Goal: Task Accomplishment & Management: Manage account settings

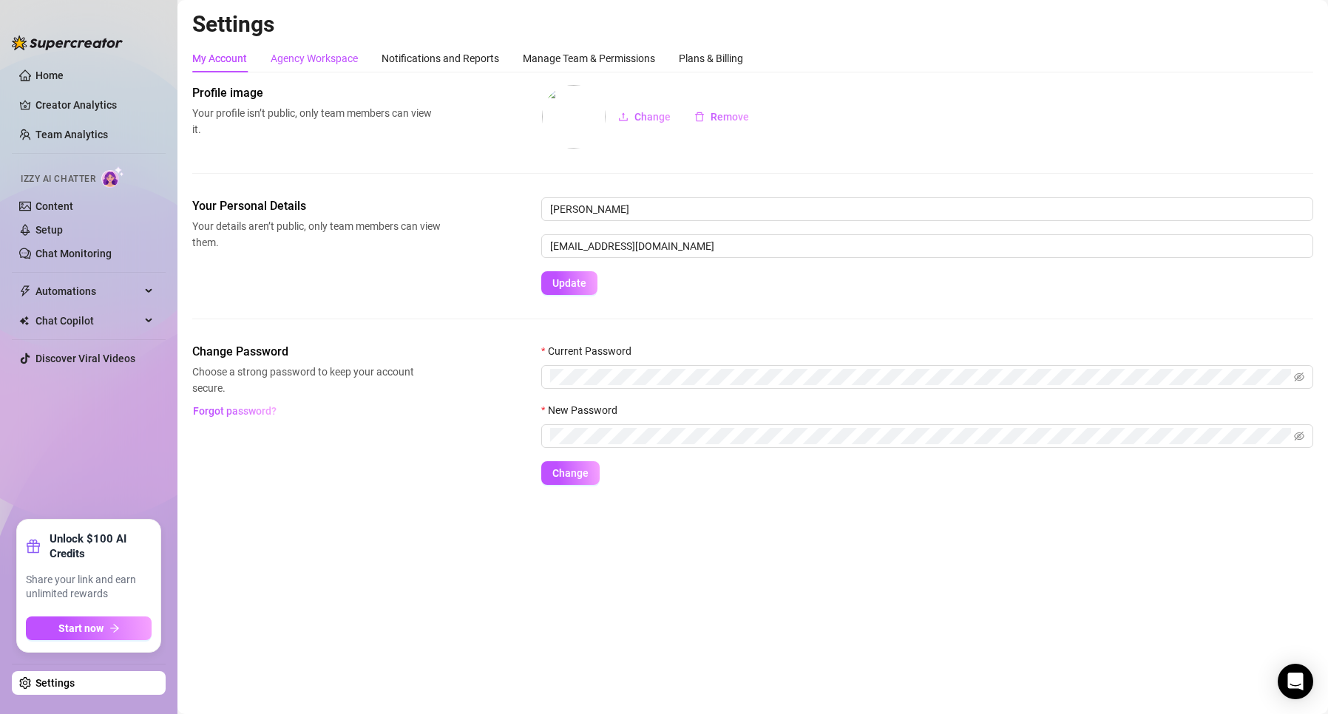
click at [348, 53] on div "Agency Workspace" at bounding box center [314, 58] width 87 height 16
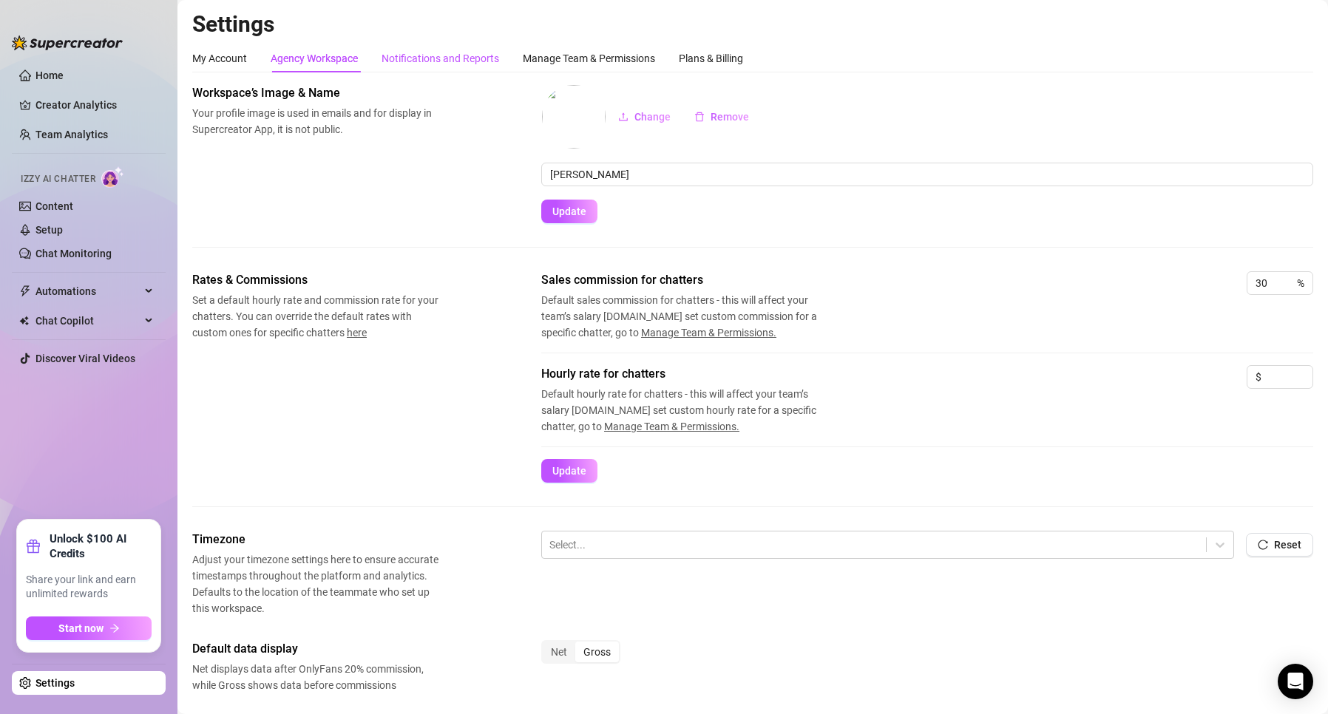
click at [405, 54] on div "Notifications and Reports" at bounding box center [441, 58] width 118 height 16
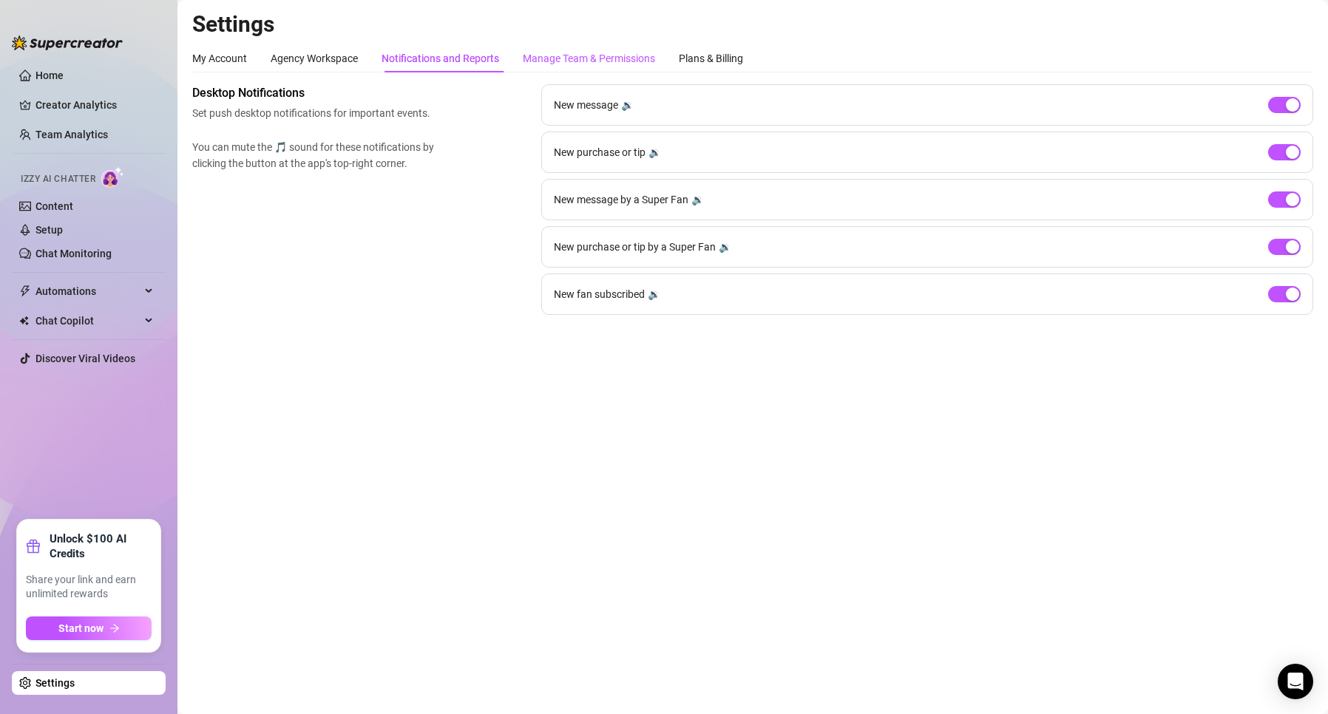
click at [540, 51] on div "Manage Team & Permissions" at bounding box center [589, 58] width 132 height 16
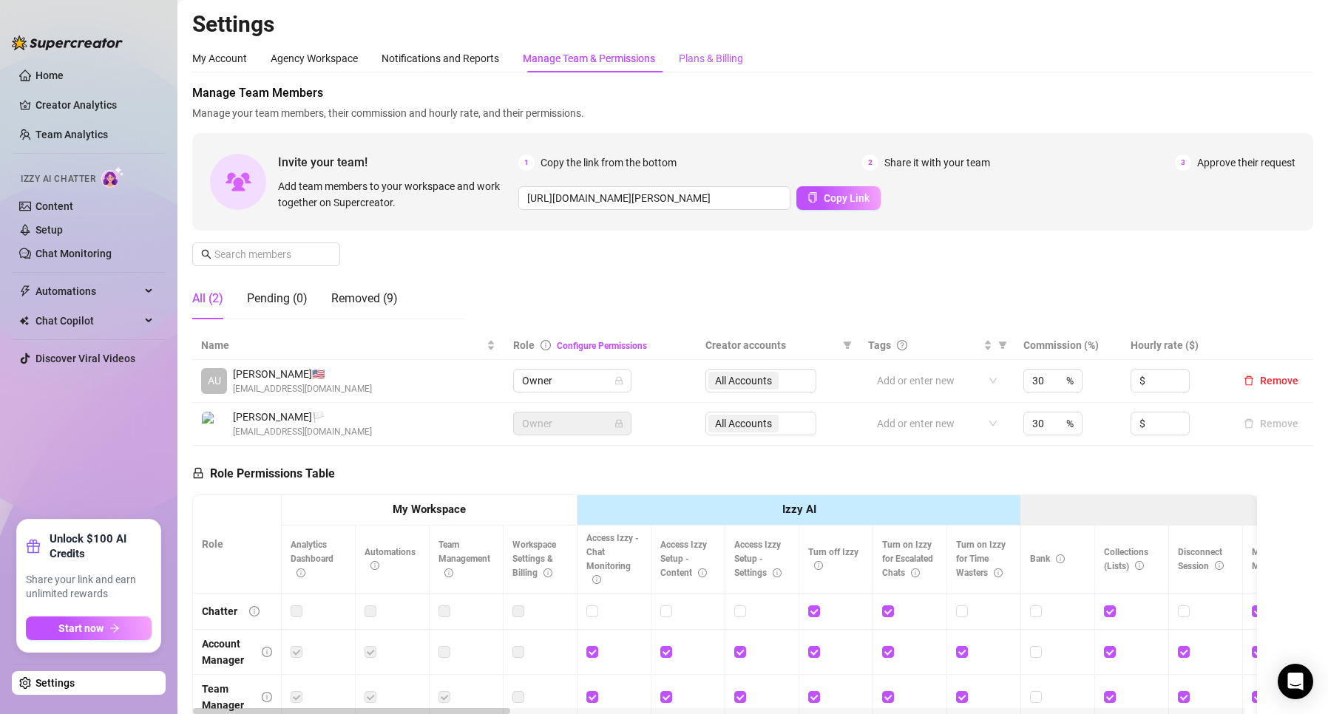
click at [707, 61] on div "Plans & Billing" at bounding box center [711, 58] width 64 height 16
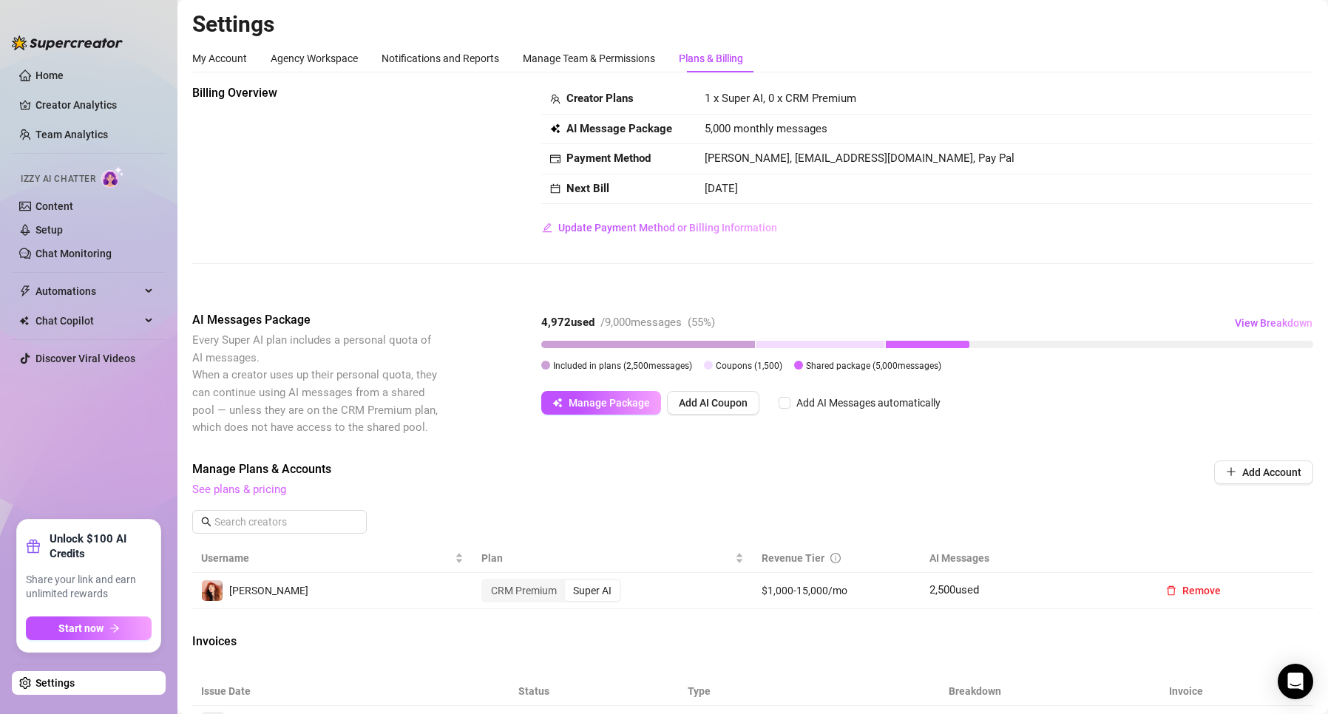
click at [245, 511] on span at bounding box center [279, 522] width 175 height 24
click at [247, 498] on span "See plans & pricing" at bounding box center [652, 490] width 921 height 18
click at [248, 493] on link "See plans & pricing" at bounding box center [239, 489] width 94 height 13
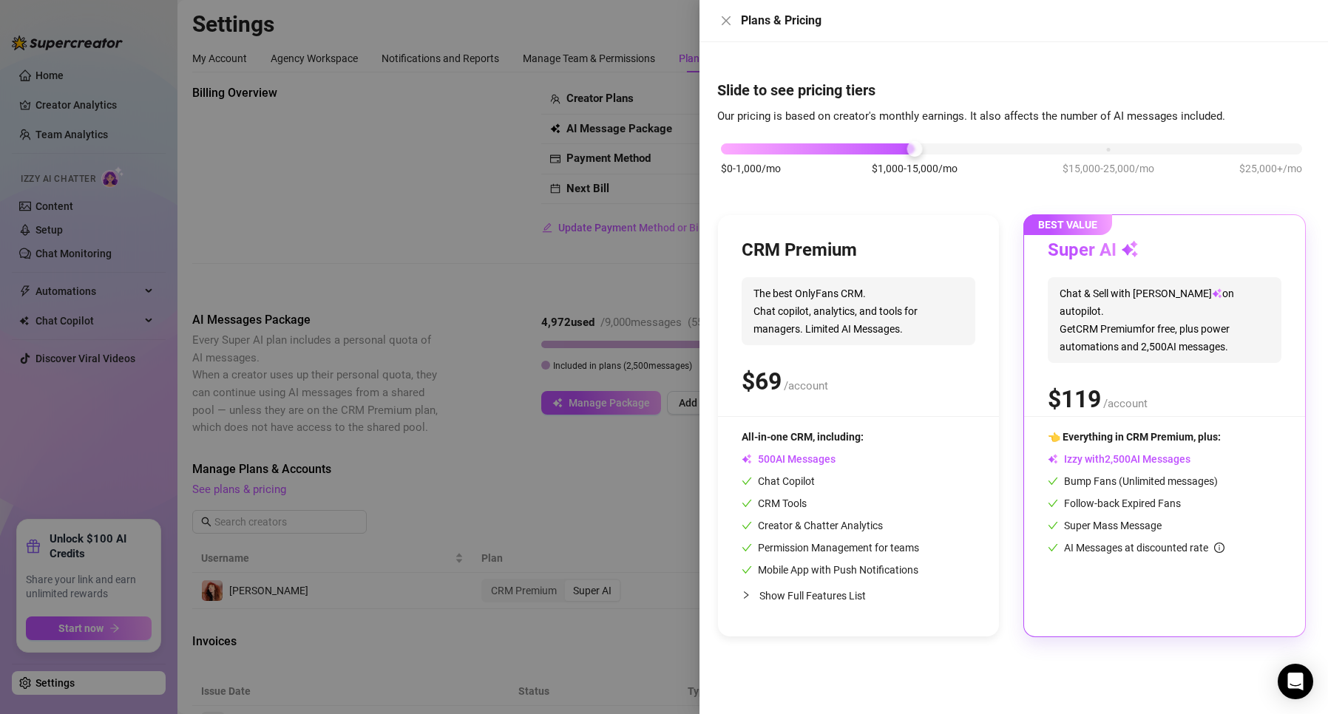
click at [485, 497] on div at bounding box center [664, 357] width 1328 height 714
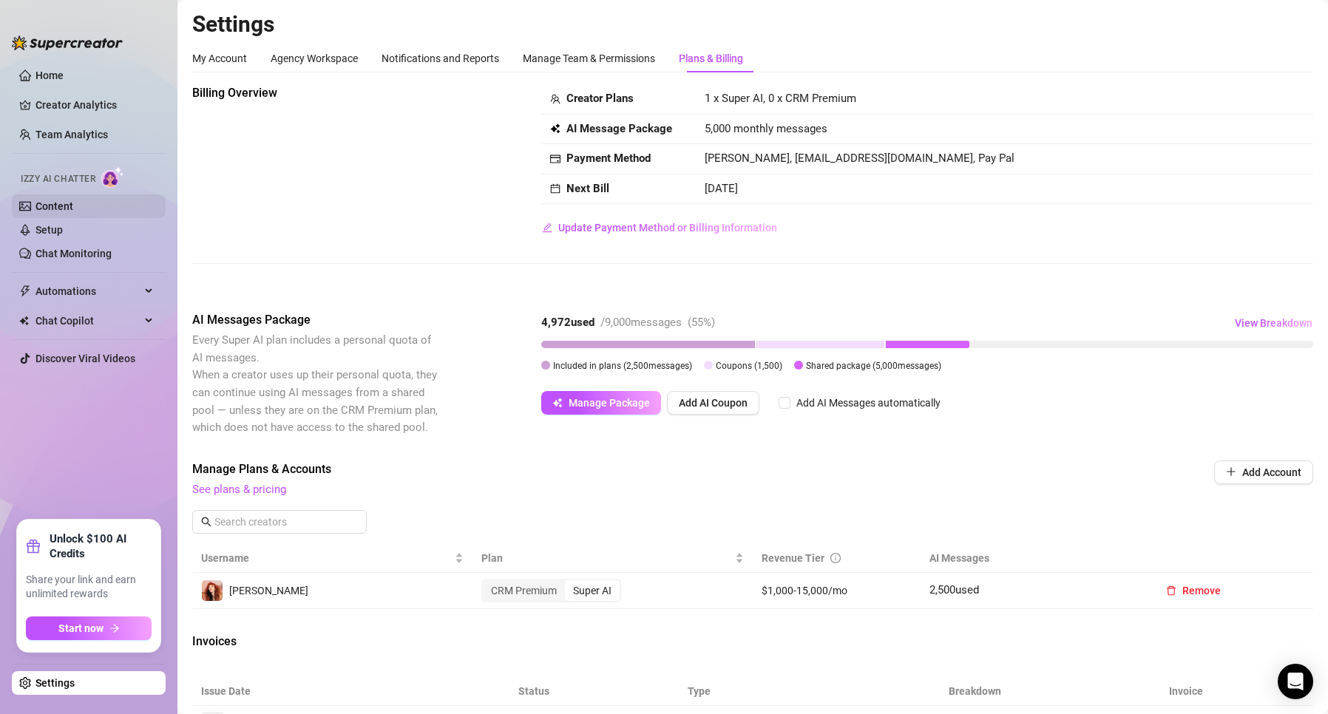
click at [62, 209] on link "Content" at bounding box center [54, 206] width 38 height 12
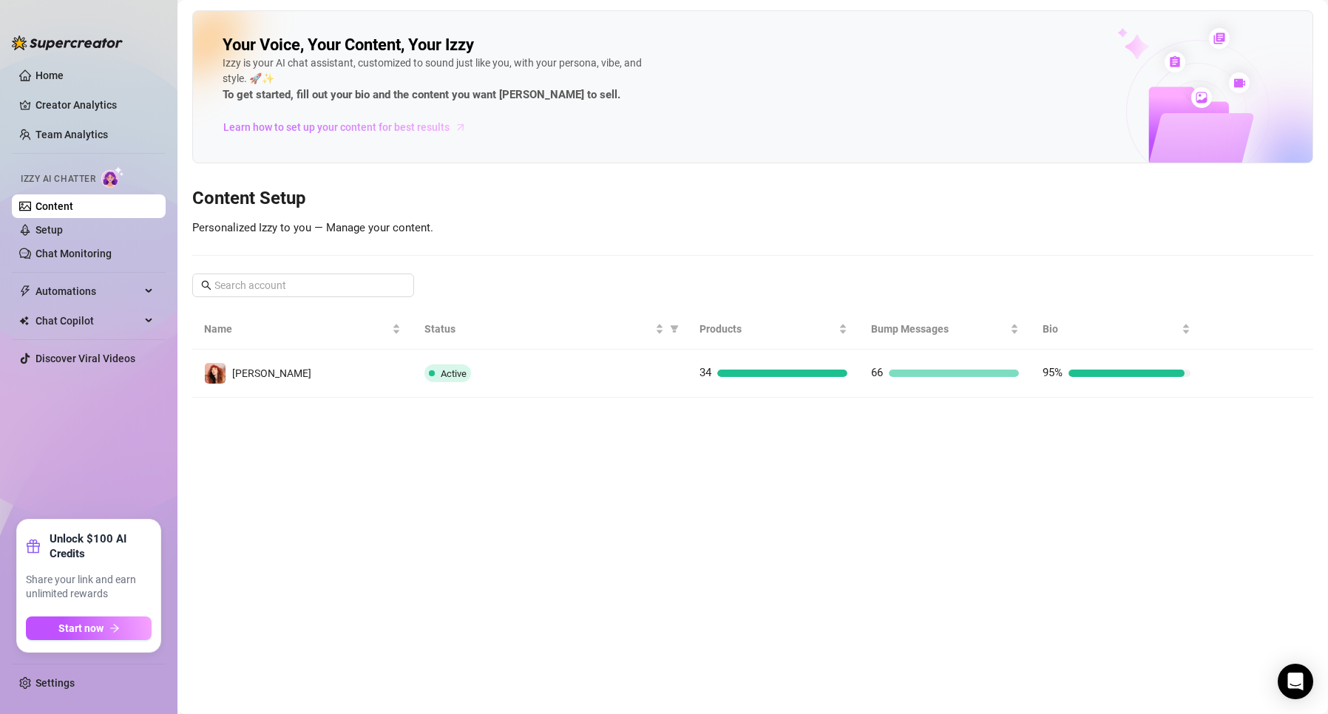
click at [373, 137] on link "Learn how to set up your content for best results" at bounding box center [350, 127] width 255 height 24
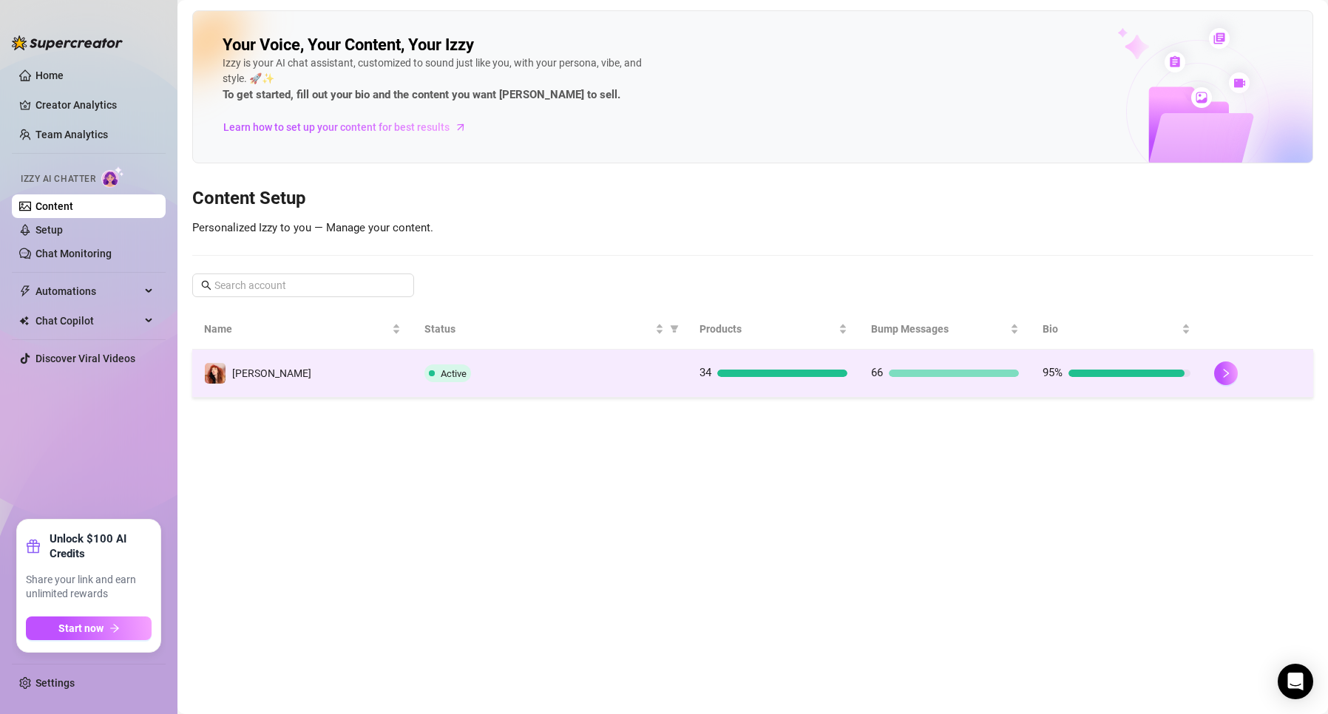
click at [714, 383] on td "34" at bounding box center [774, 374] width 172 height 48
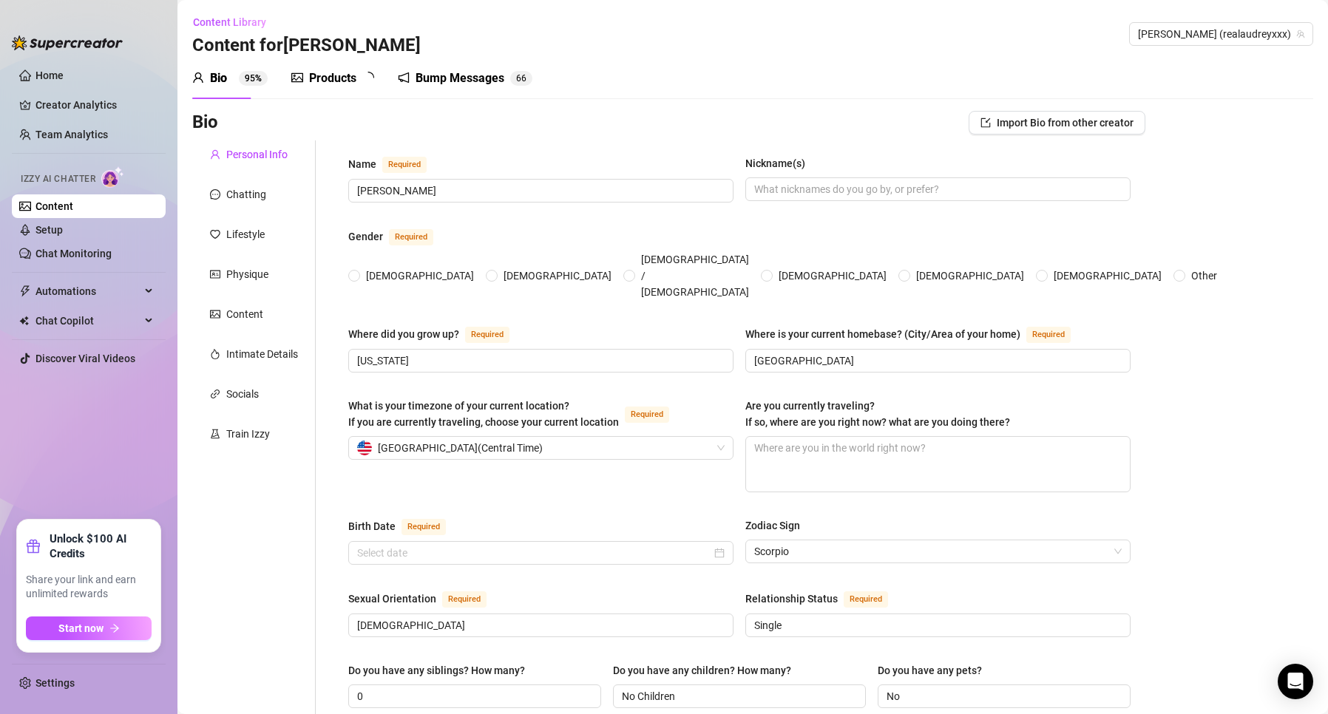
radio input "true"
type input "[DATE]"
click at [328, 68] on div "Products 3 4" at bounding box center [337, 78] width 93 height 41
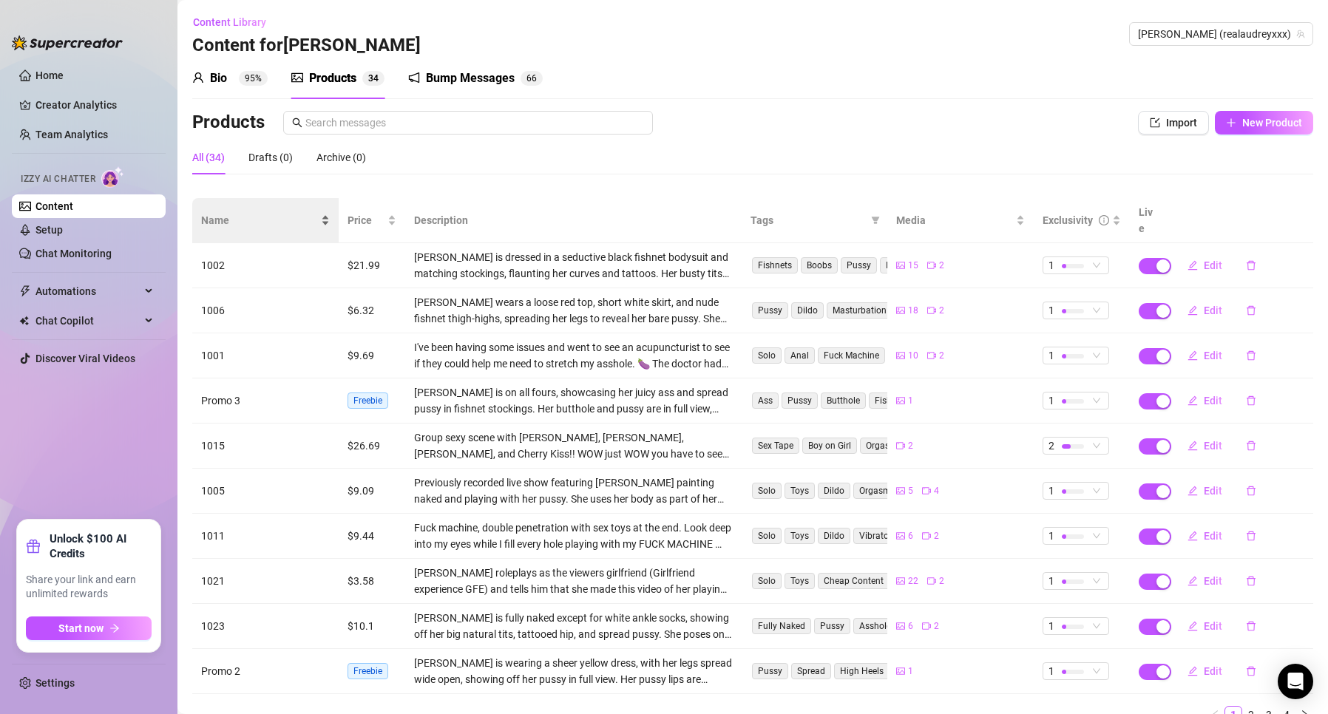
click at [205, 212] on span "Name" at bounding box center [259, 220] width 117 height 16
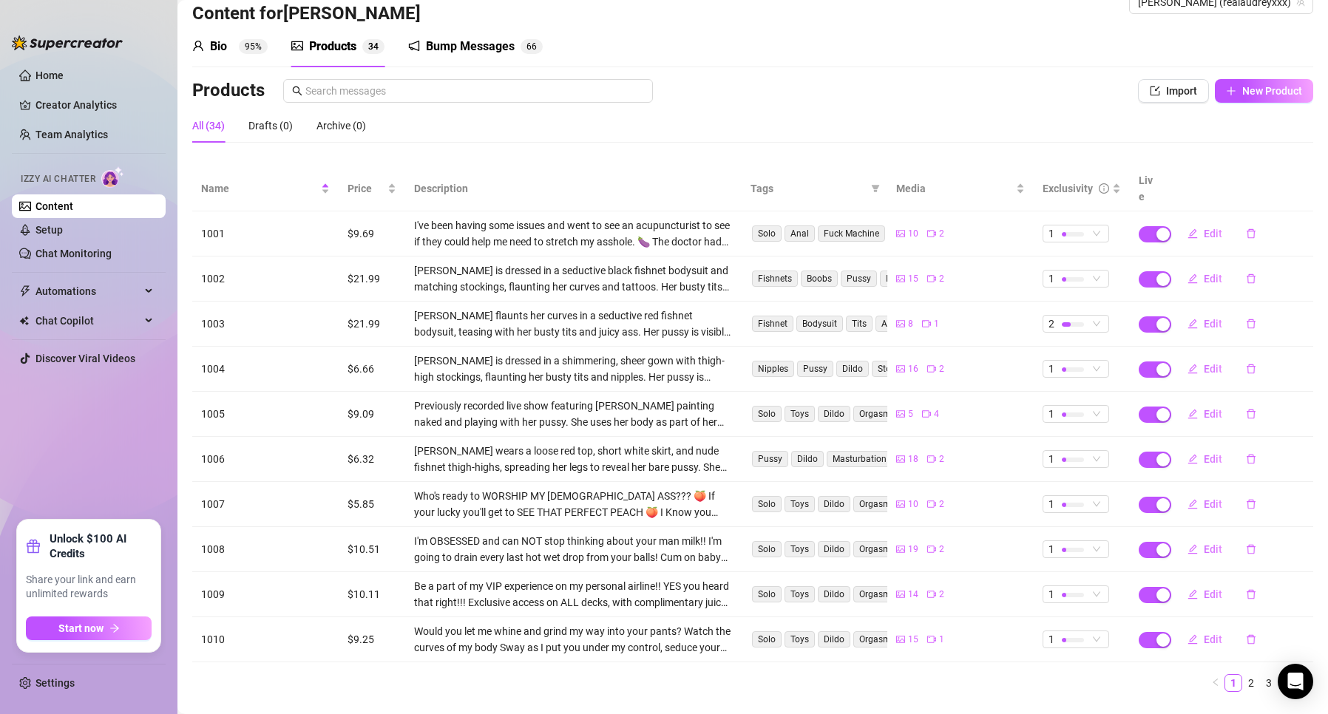
scroll to position [50, 0]
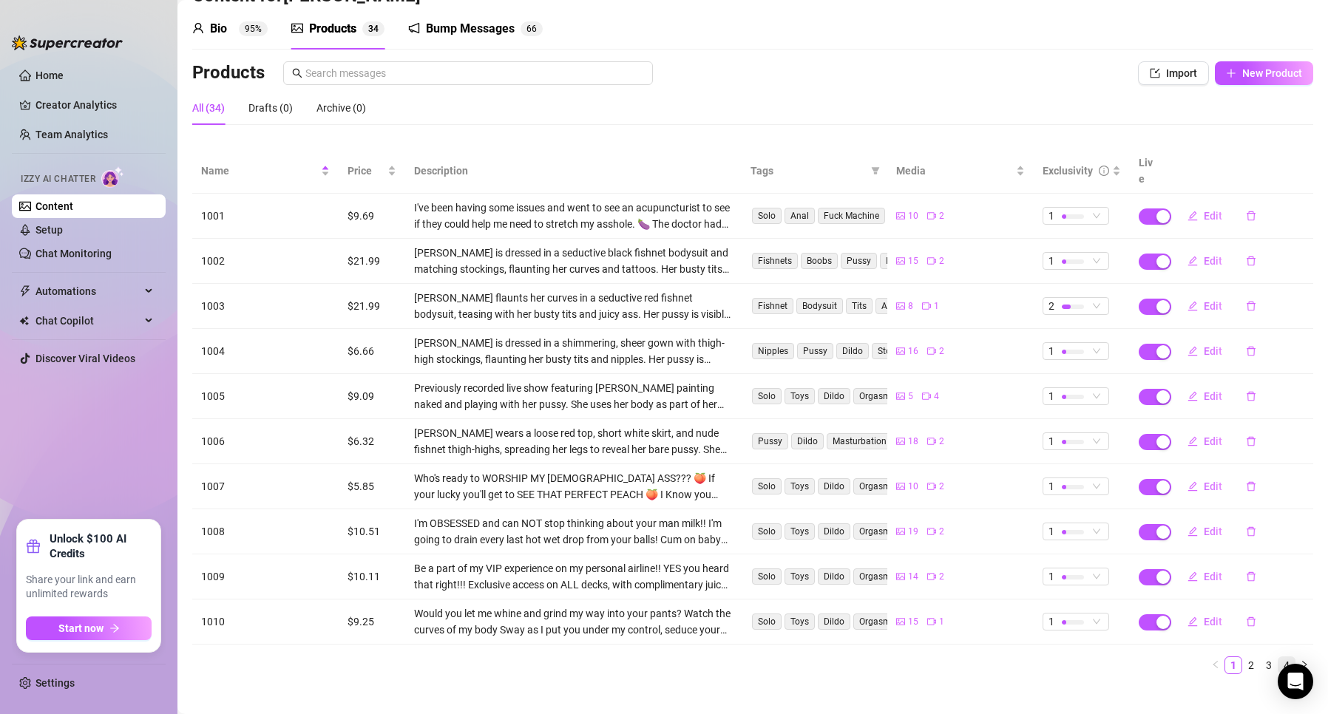
click at [1279, 657] on link "4" at bounding box center [1287, 665] width 16 height 16
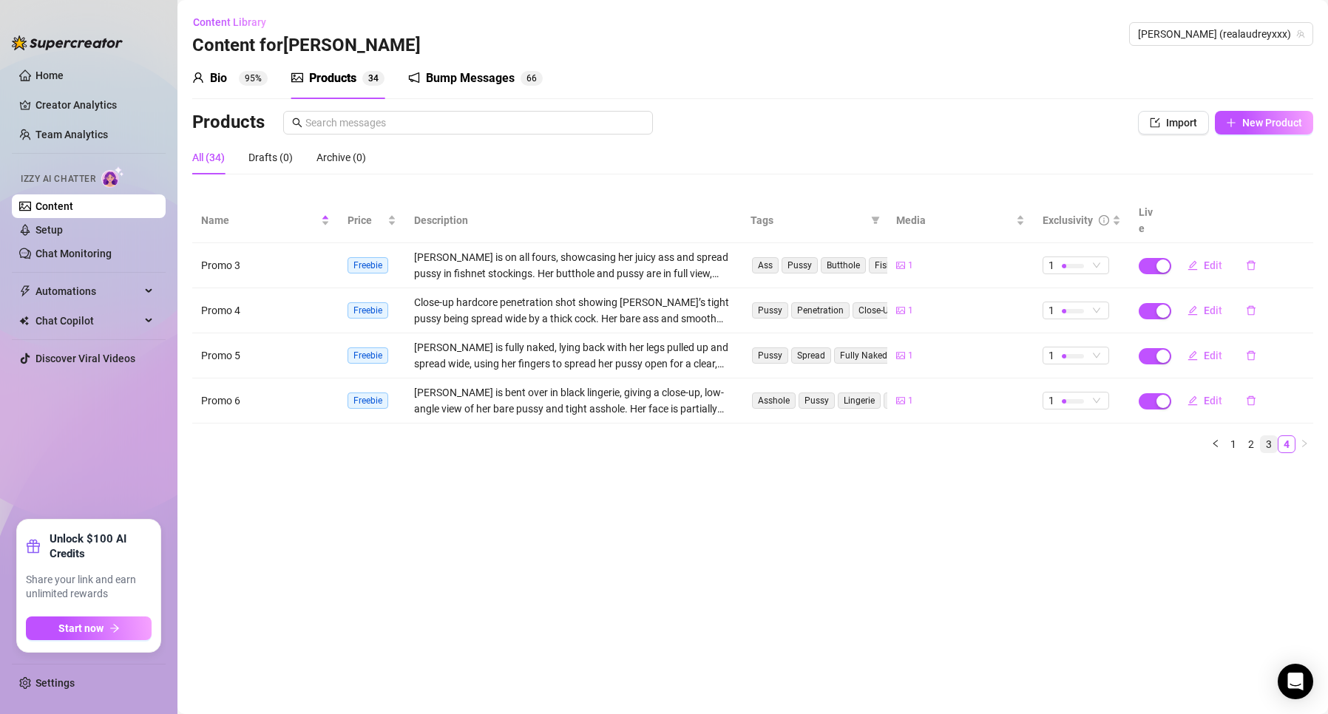
click at [1276, 436] on link "3" at bounding box center [1269, 444] width 16 height 16
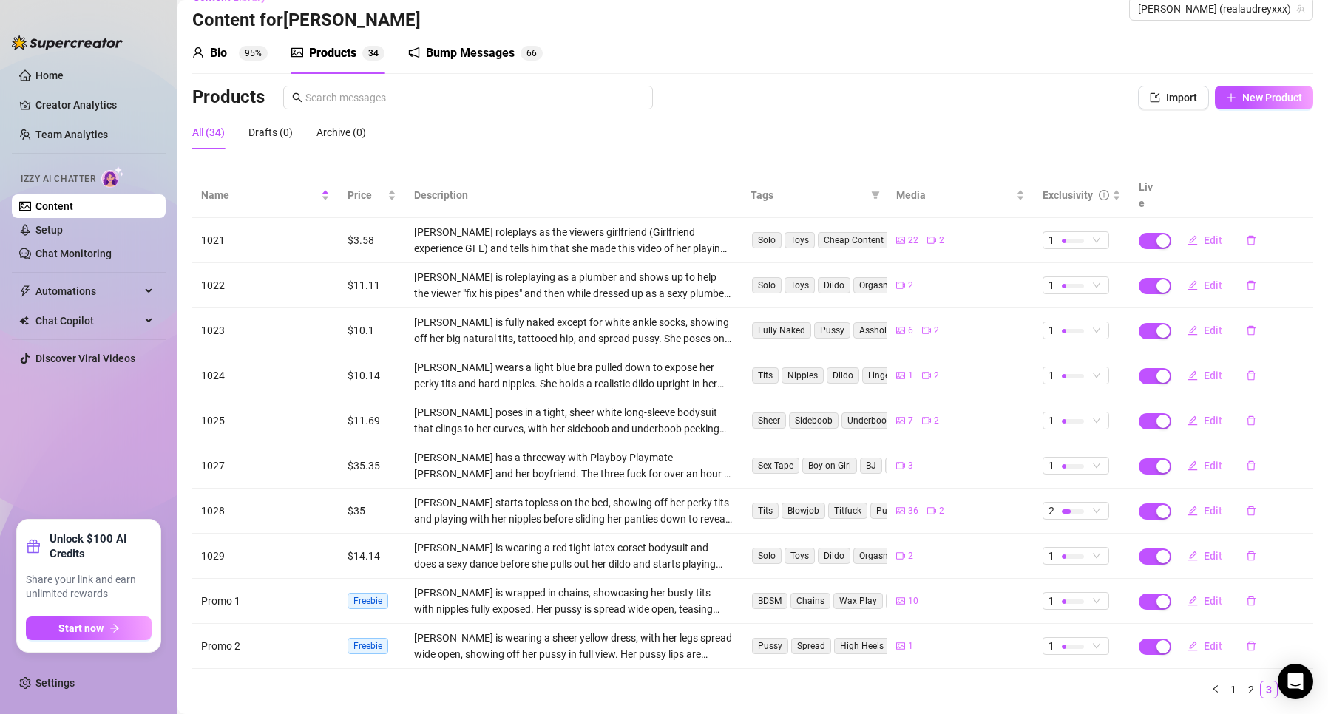
scroll to position [50, 0]
